Goal: Transaction & Acquisition: Purchase product/service

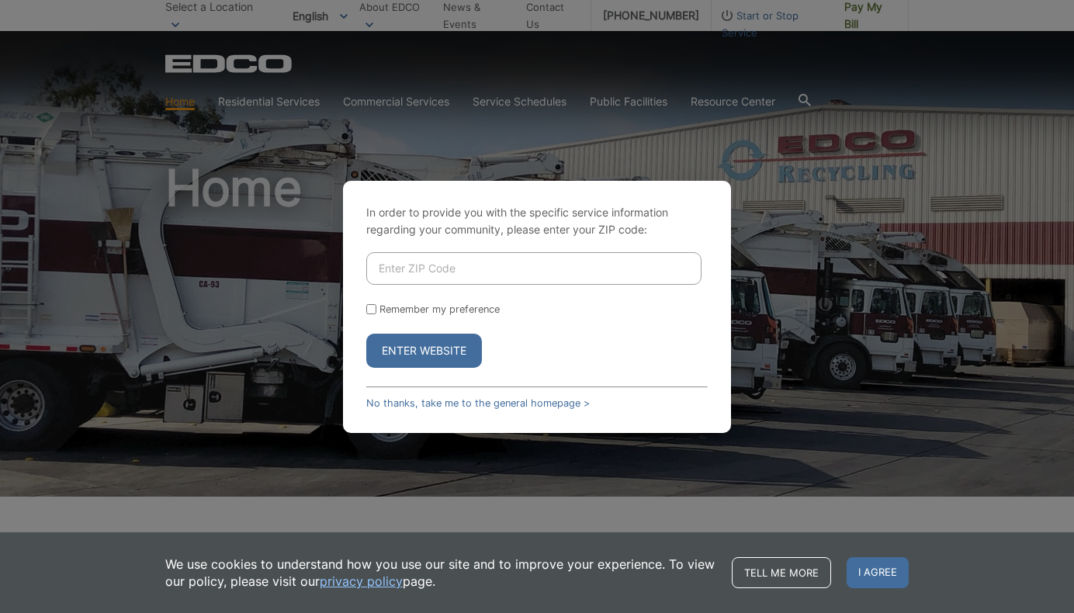
click at [423, 278] on input "Enter ZIP Code" at bounding box center [533, 268] width 335 height 33
type input "92084"
click at [425, 352] on button "Enter Website" at bounding box center [424, 351] width 116 height 34
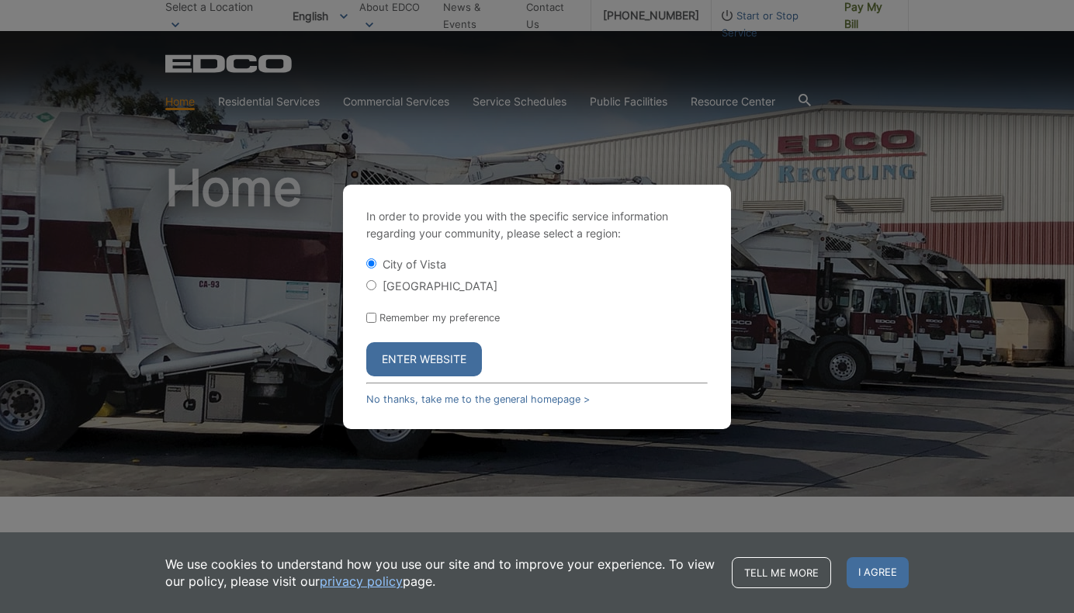
click at [421, 356] on button "Enter Website" at bounding box center [424, 359] width 116 height 34
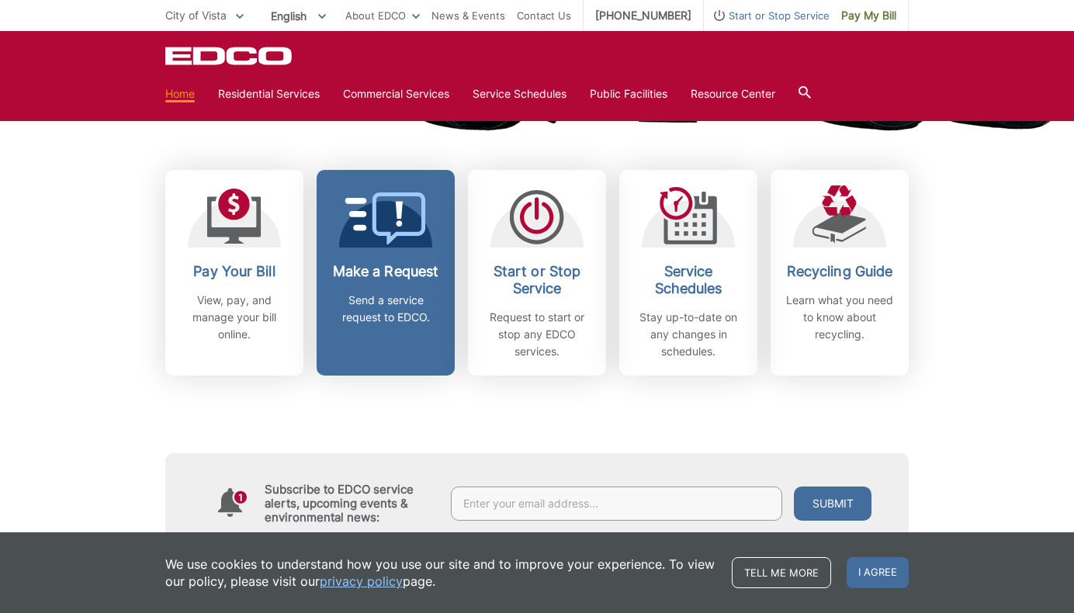
scroll to position [409, 0]
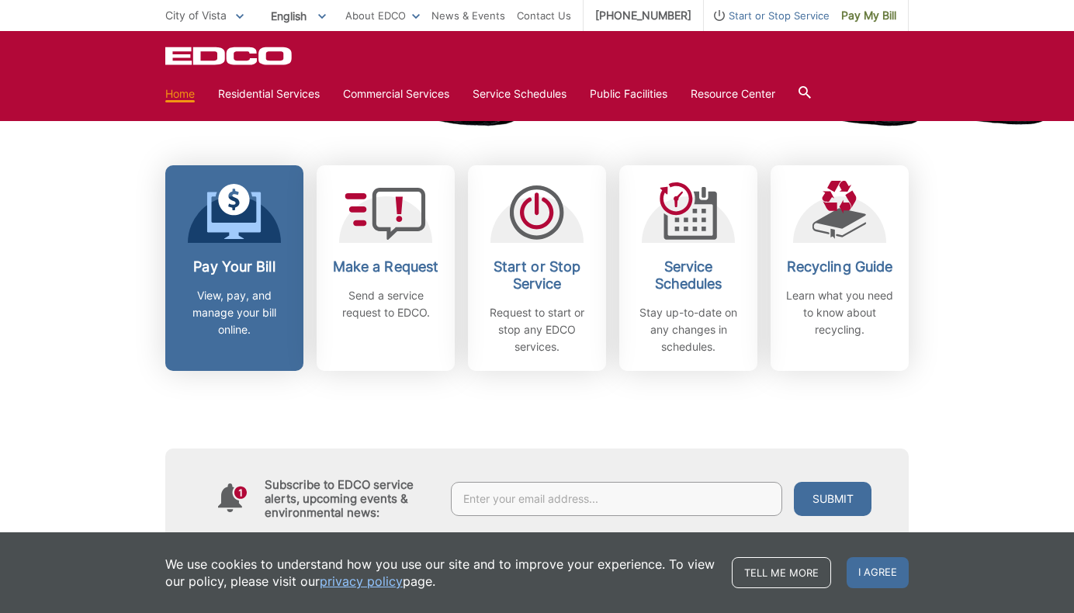
click at [255, 218] on icon at bounding box center [234, 212] width 54 height 56
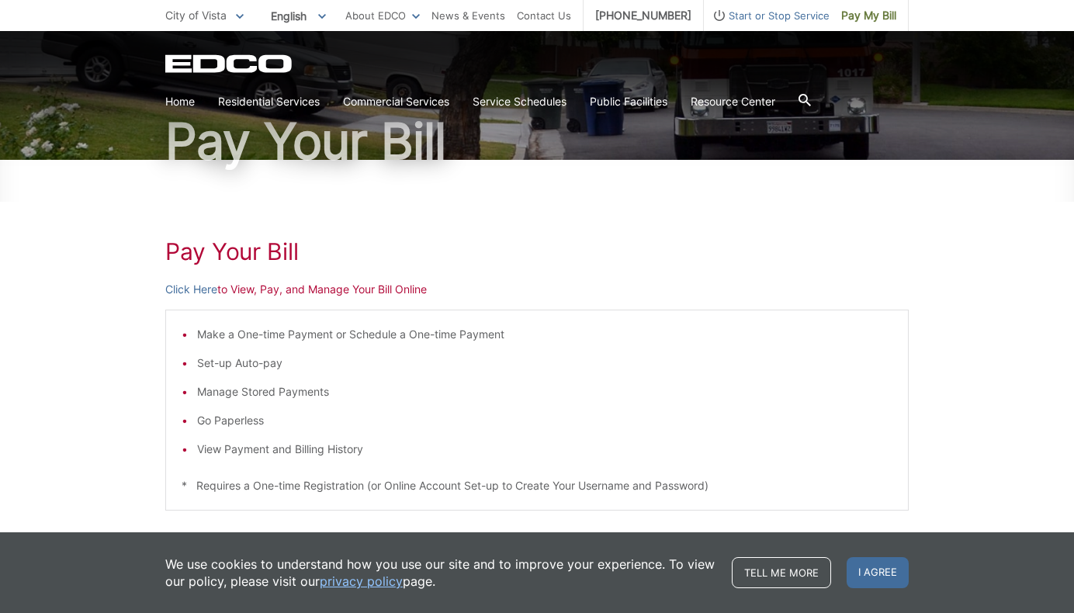
scroll to position [113, 0]
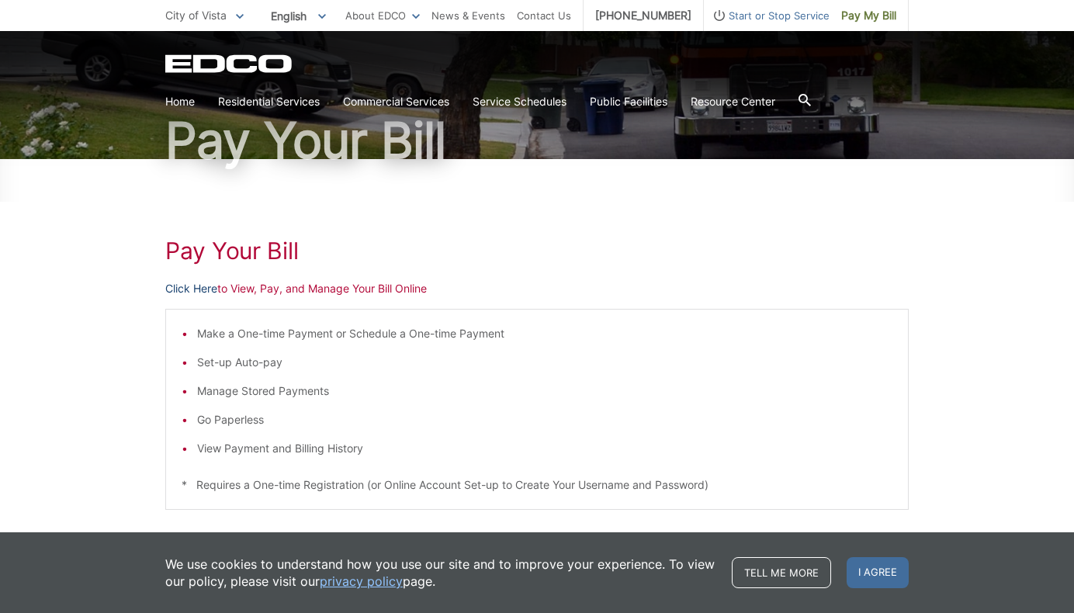
click at [199, 285] on link "Click Here" at bounding box center [191, 288] width 52 height 17
